Goal: Information Seeking & Learning: Learn about a topic

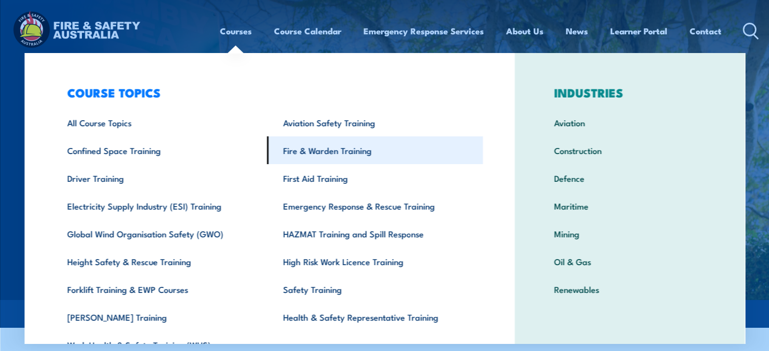
click at [314, 155] on link "Fire & Warden Training" at bounding box center [375, 151] width 216 height 28
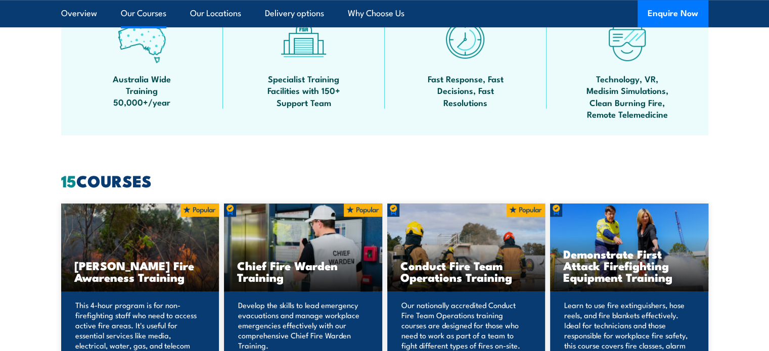
scroll to position [860, 0]
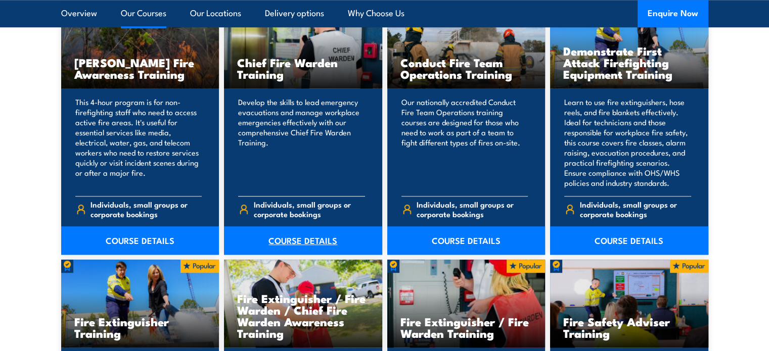
click at [302, 241] on link "COURSE DETAILS" at bounding box center [303, 241] width 158 height 28
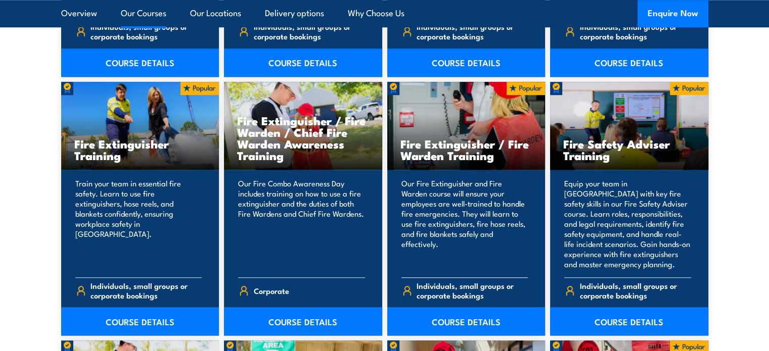
scroll to position [1062, 0]
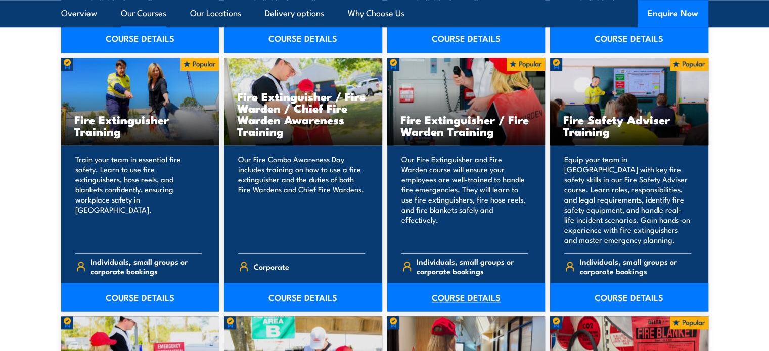
click at [435, 294] on link "COURSE DETAILS" at bounding box center [466, 297] width 158 height 28
click at [291, 300] on link "COURSE DETAILS" at bounding box center [303, 297] width 158 height 28
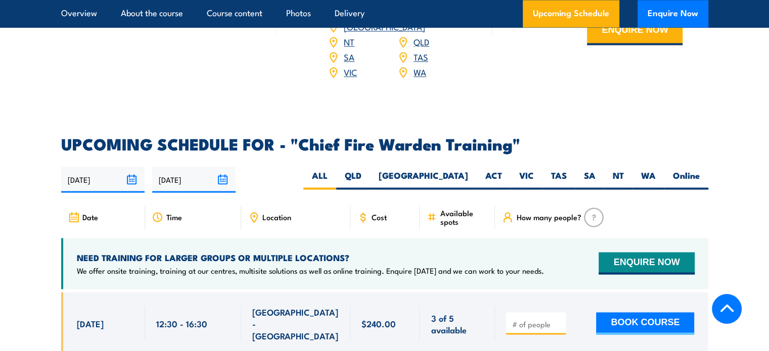
scroll to position [1820, 0]
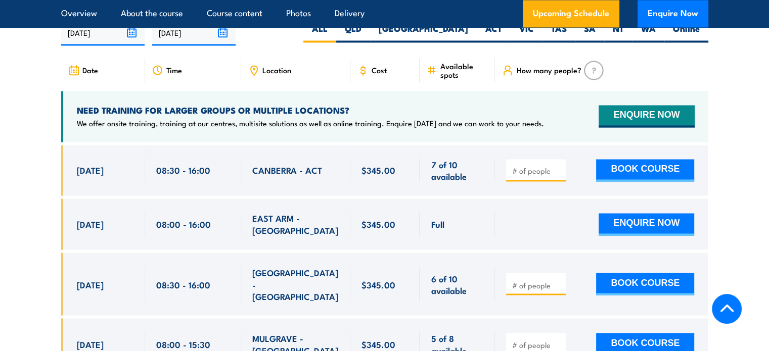
scroll to position [1871, 0]
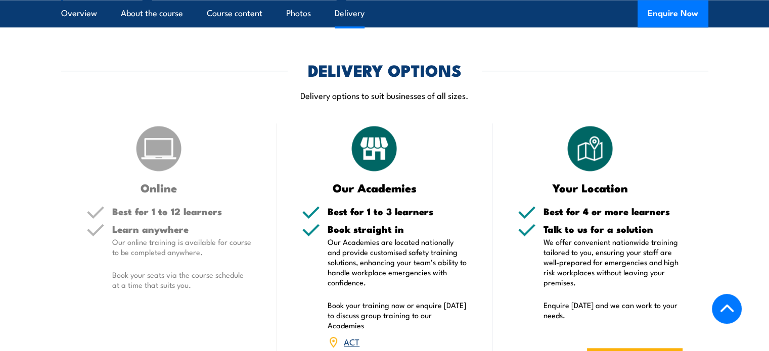
scroll to position [1170, 0]
